Goal: Task Accomplishment & Management: Manage account settings

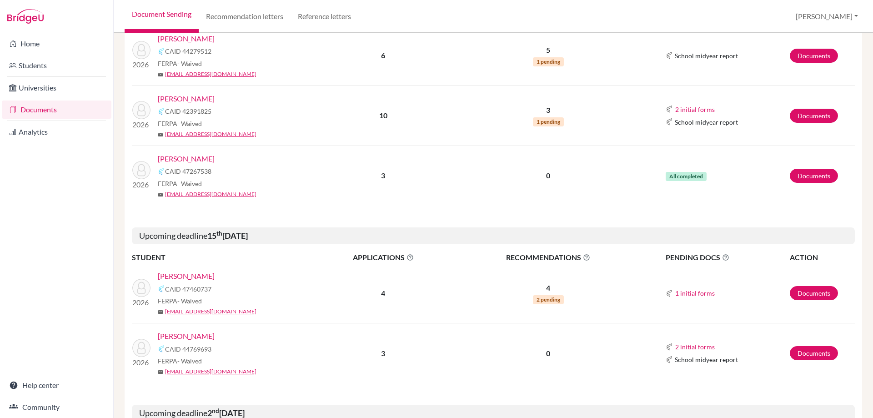
scroll to position [364, 0]
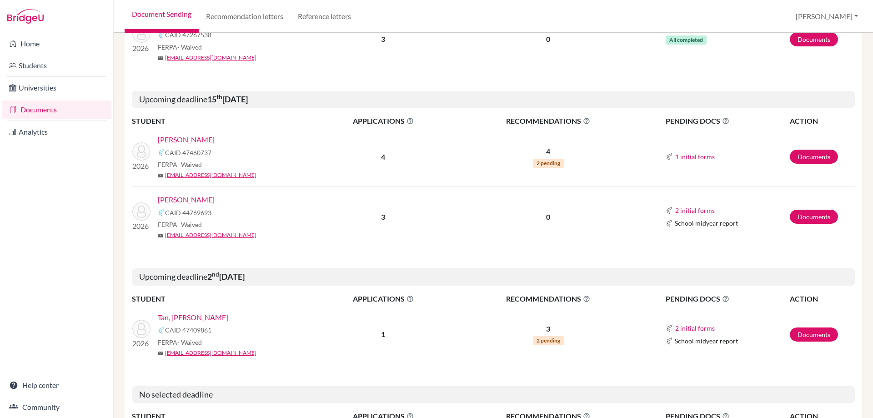
click at [195, 202] on link "[PERSON_NAME]" at bounding box center [186, 199] width 57 height 11
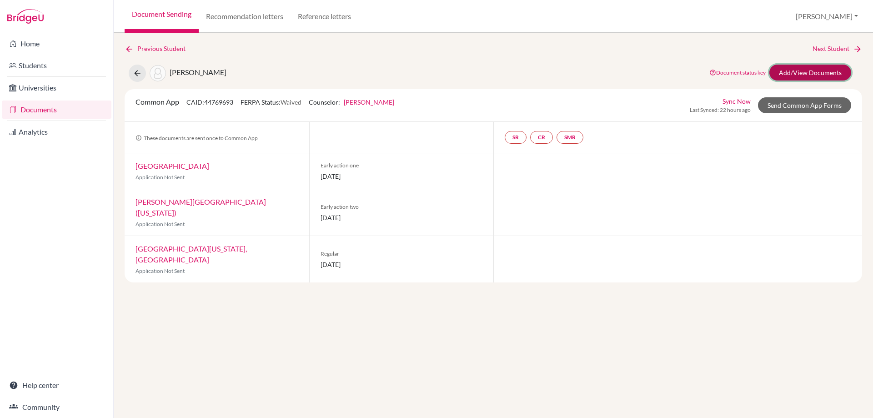
click at [811, 73] on link "Add/View Documents" at bounding box center [810, 73] width 82 height 16
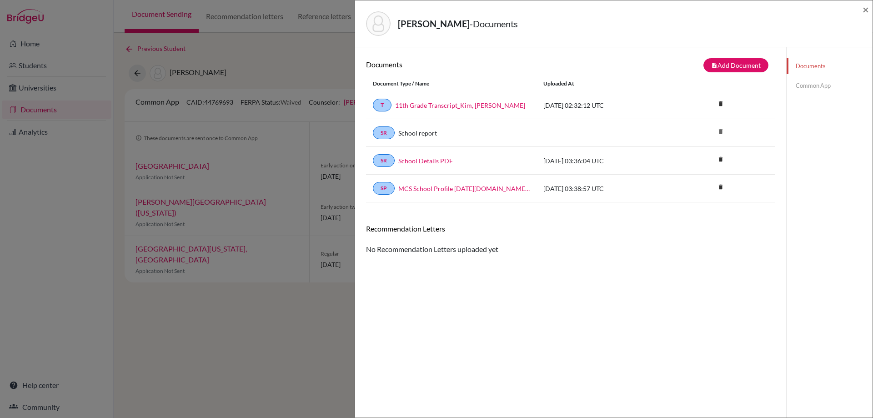
click at [823, 91] on link "Common App" at bounding box center [829, 86] width 86 height 16
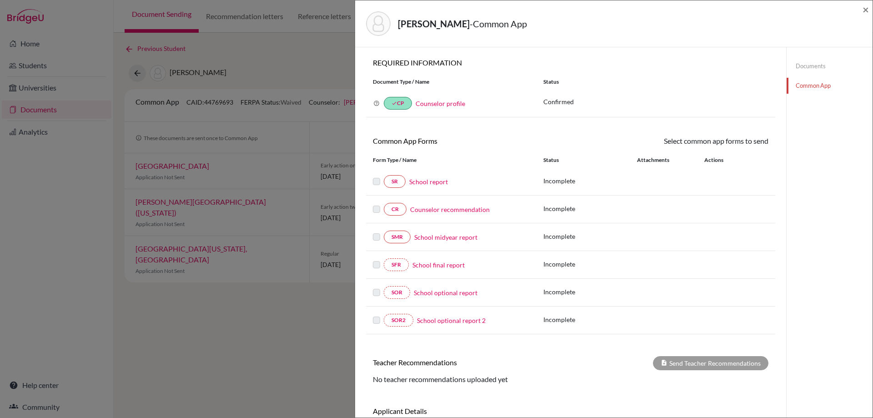
click at [801, 60] on link "Documents" at bounding box center [829, 66] width 86 height 16
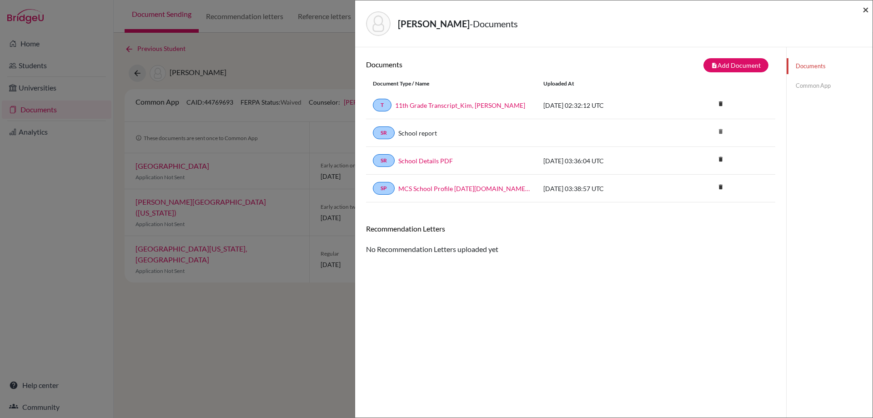
click at [866, 15] on span "×" at bounding box center [865, 9] width 6 height 13
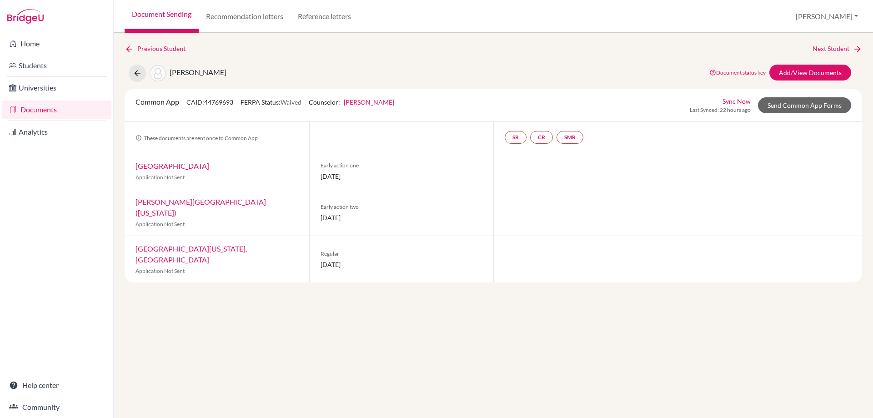
click at [213, 206] on div "Gordon College (Massachusetts) Application Not Sent" at bounding box center [217, 212] width 185 height 46
click at [212, 203] on link "Gordon College (Massachusetts)" at bounding box center [200, 207] width 130 height 20
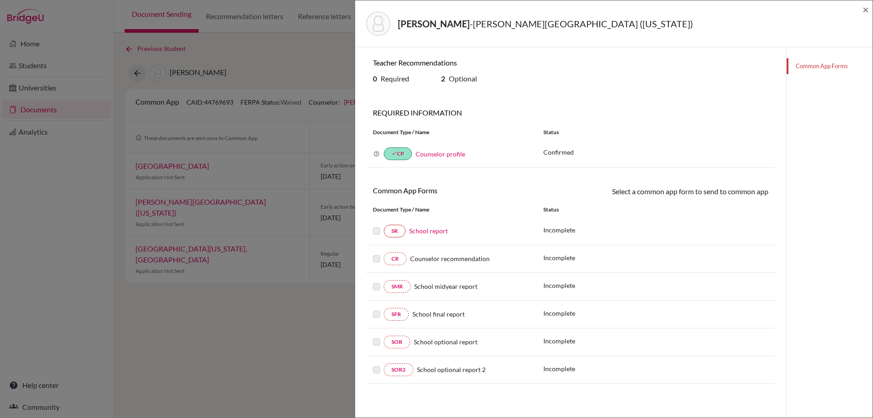
drag, startPoint x: 438, startPoint y: 80, endPoint x: 479, endPoint y: 80, distance: 40.9
click at [479, 80] on div "2 Optional" at bounding box center [468, 80] width 68 height 12
click at [498, 90] on div "Teacher Recommendations 0 Required 2 Optional REQUIRED INFORMATION Document Typ…" at bounding box center [570, 220] width 409 height 325
drag, startPoint x: 442, startPoint y: 80, endPoint x: 466, endPoint y: 79, distance: 24.1
click at [466, 78] on h6 "2 Optional" at bounding box center [468, 78] width 55 height 9
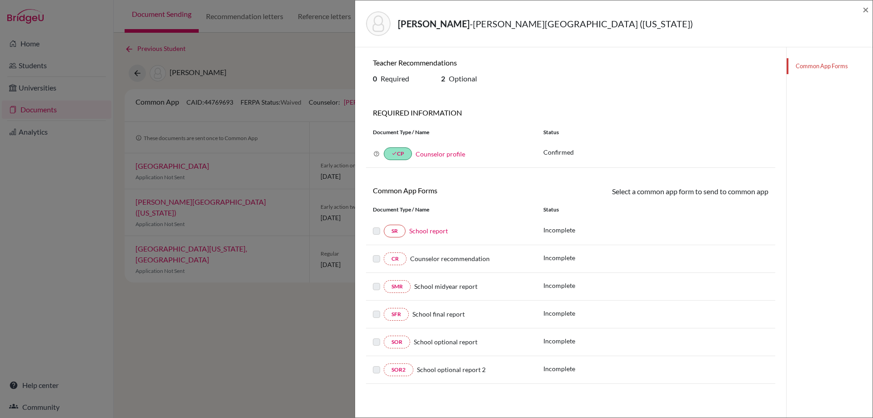
click at [505, 91] on div "Teacher Recommendations 0 Required 2 Optional REQUIRED INFORMATION Document Typ…" at bounding box center [570, 220] width 409 height 325
click at [863, 9] on span "×" at bounding box center [865, 9] width 6 height 13
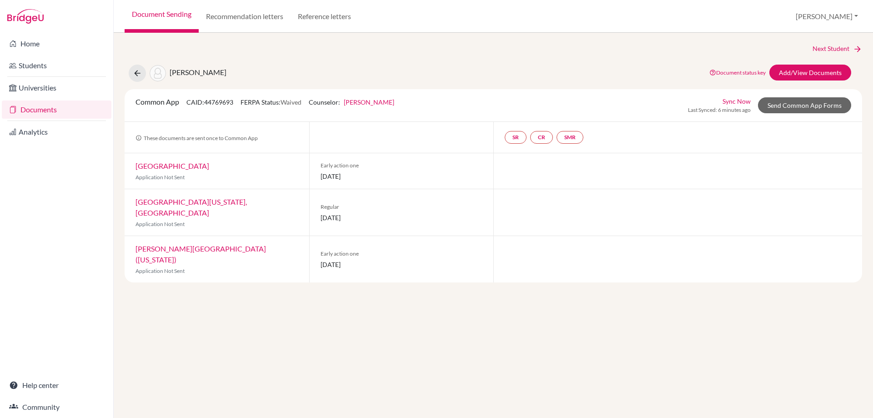
drag, startPoint x: 321, startPoint y: 250, endPoint x: 393, endPoint y: 255, distance: 72.5
click at [393, 255] on div "Early action one 01 November 2025" at bounding box center [401, 259] width 185 height 46
click at [187, 71] on span "[PERSON_NAME]" at bounding box center [198, 72] width 57 height 9
click at [137, 75] on icon at bounding box center [137, 73] width 9 height 9
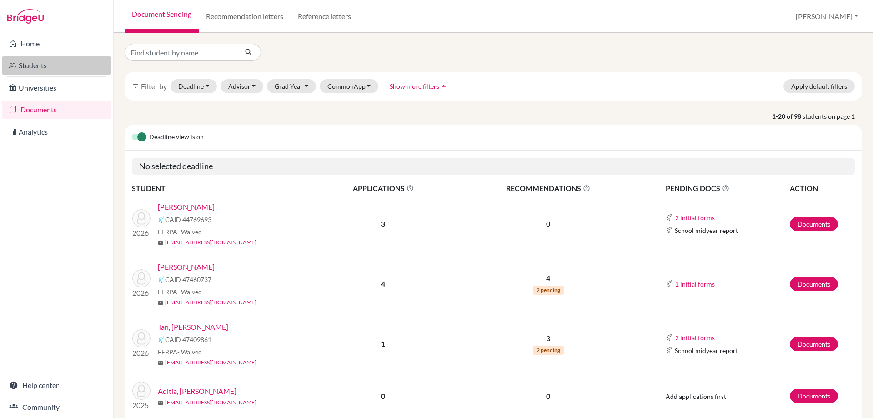
drag, startPoint x: 200, startPoint y: 207, endPoint x: 49, endPoint y: 64, distance: 208.4
click at [49, 64] on link "Students" at bounding box center [57, 65] width 110 height 18
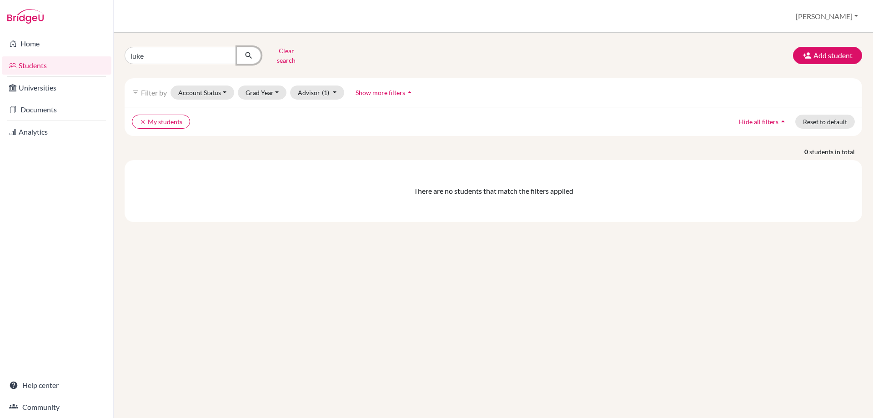
click at [255, 50] on button "submit" at bounding box center [249, 55] width 24 height 17
click at [222, 54] on input "luke" at bounding box center [181, 55] width 113 height 17
click at [227, 53] on input "luke" at bounding box center [181, 55] width 113 height 17
click at [227, 53] on input "Find student by name..." at bounding box center [181, 55] width 113 height 17
click at [205, 60] on input "Find student by name..." at bounding box center [181, 55] width 113 height 17
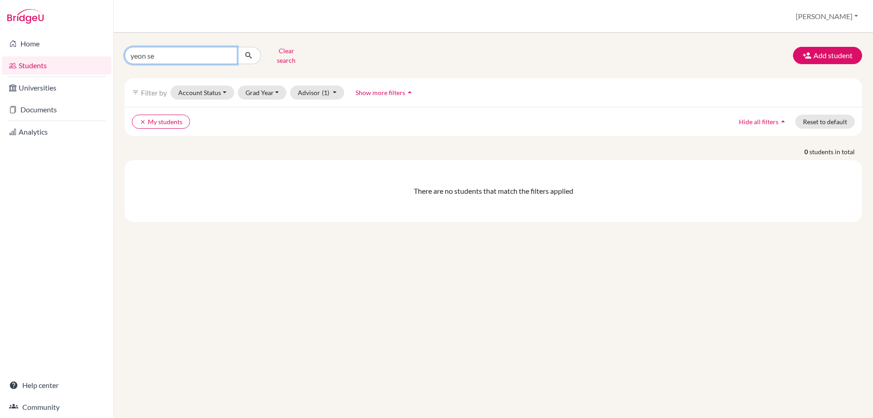
type input "[PERSON_NAME]"
click button "submit" at bounding box center [249, 55] width 24 height 17
